Goal: Task Accomplishment & Management: Use online tool/utility

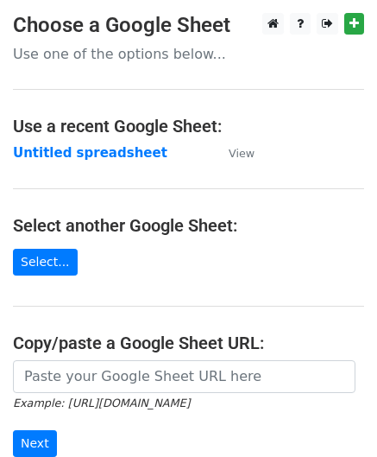
click at [102, 150] on strong "Untitled spreadsheet" at bounding box center [90, 153] width 155 height 16
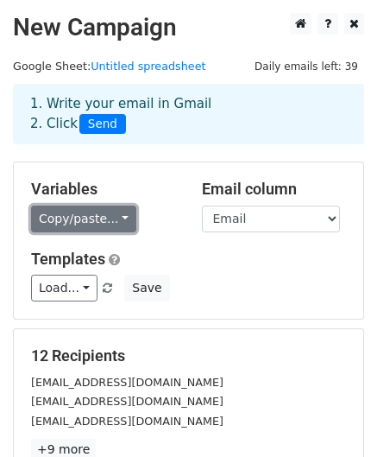
click at [114, 215] on link "Copy/paste..." at bounding box center [83, 219] width 105 height 27
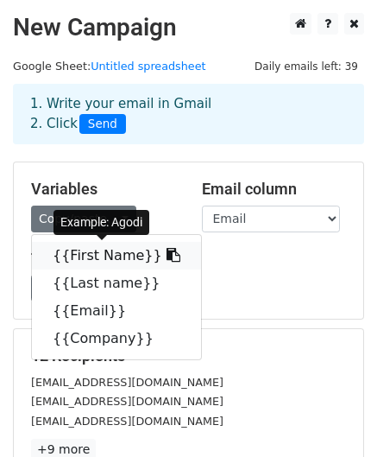
click at [93, 251] on link "{{First Name}}" at bounding box center [116, 256] width 169 height 28
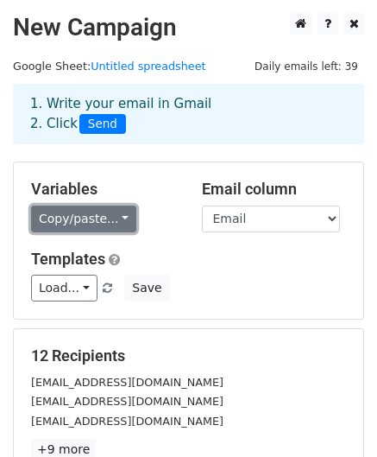
click at [114, 213] on link "Copy/paste..." at bounding box center [83, 219] width 105 height 27
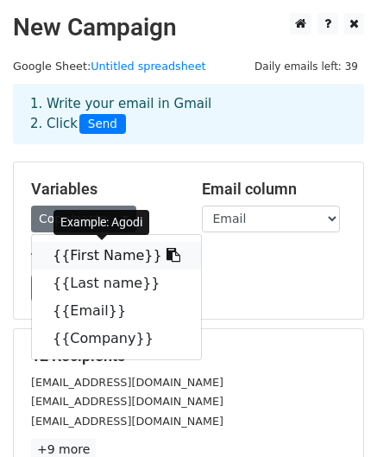
click at [100, 248] on link "{{First Name}}" at bounding box center [116, 256] width 169 height 28
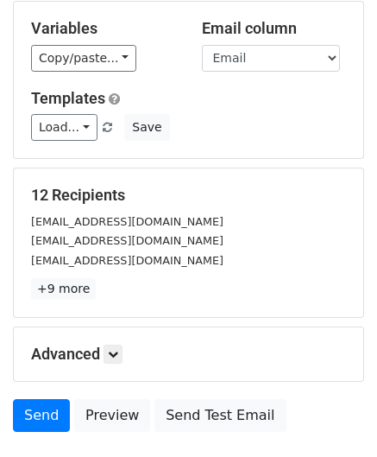
scroll to position [279, 0]
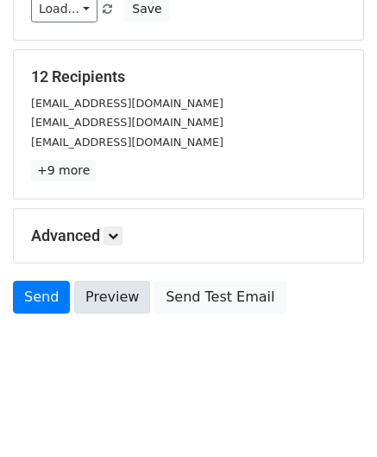
click at [116, 290] on link "Preview" at bounding box center [112, 297] width 76 height 33
